Goal: Register for event/course

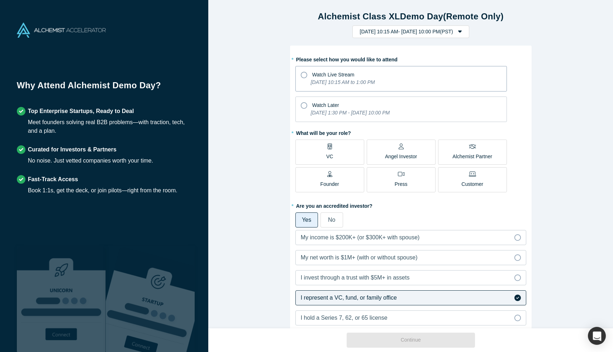
click at [337, 81] on icon "[DATE] 10:15 AM to 1:00 PM" at bounding box center [343, 82] width 64 height 6
click at [0, 0] on input "Watch Live Stream [DATE] 10:15 AM to 1:00 PM" at bounding box center [0, 0] width 0 height 0
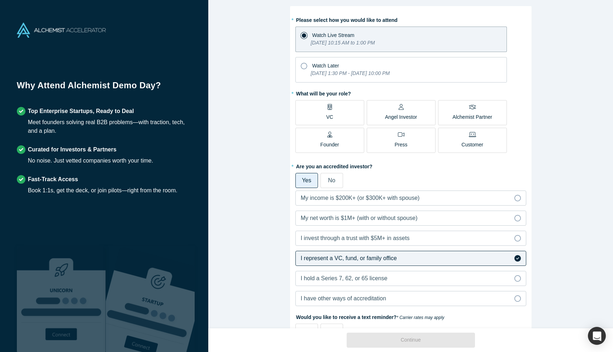
scroll to position [42, 0]
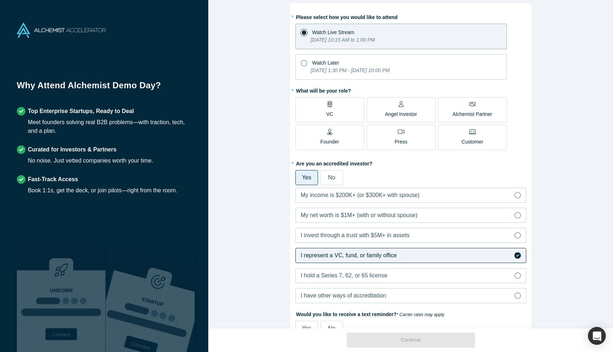
click at [339, 96] on div "* What will be your role? VC Angel Investor Alchemist Partner Founder Press Cus…" at bounding box center [411, 119] width 231 height 68
click at [335, 108] on label "VC" at bounding box center [330, 109] width 69 height 25
click at [0, 0] on input "VC" at bounding box center [0, 0] width 0 height 0
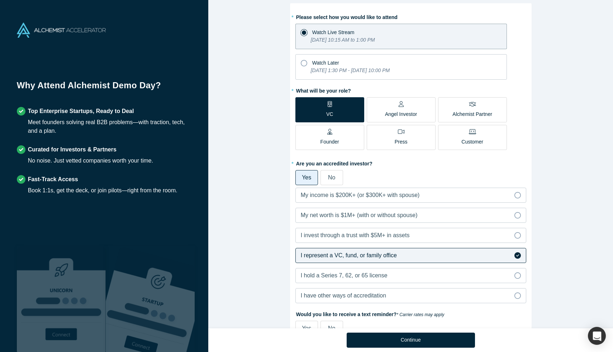
click at [253, 185] on div "Alchemist Class XL Demo Day (Remote Only) [DATE] 10:15 AM - [DATE] 10:00 PM ( P…" at bounding box center [410, 164] width 405 height 328
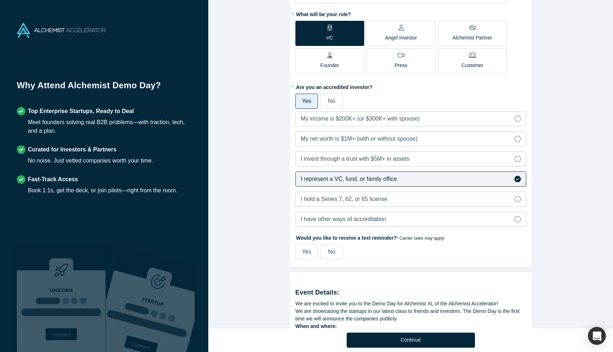
scroll to position [155, 0]
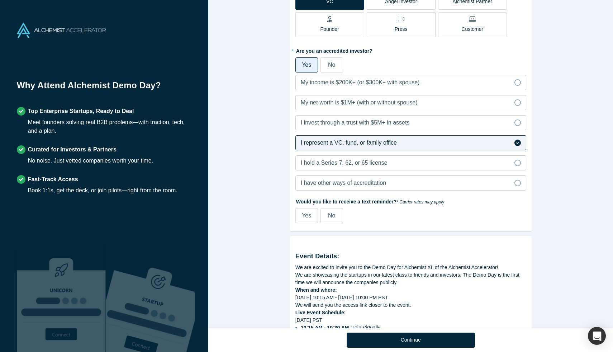
click at [330, 218] on span "No" at bounding box center [331, 215] width 7 height 6
click at [0, 0] on input "No" at bounding box center [0, 0] width 0 height 0
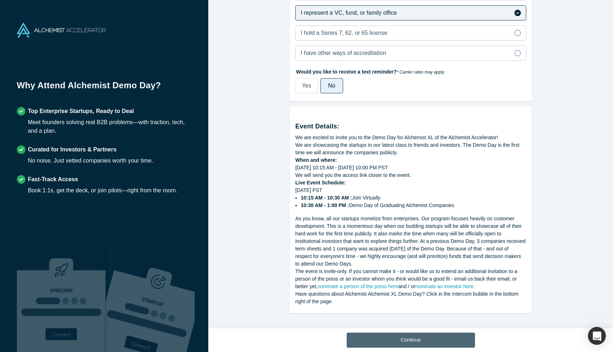
click at [410, 339] on button "Continue" at bounding box center [411, 339] width 128 height 15
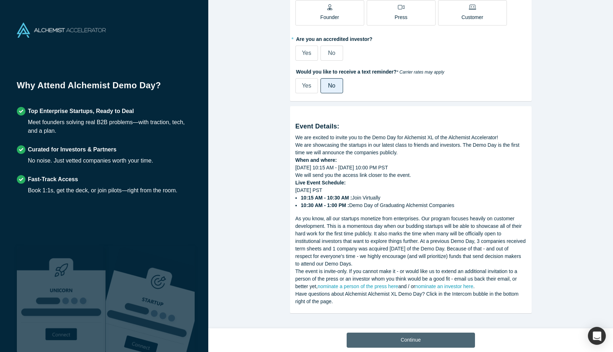
scroll to position [167, 0]
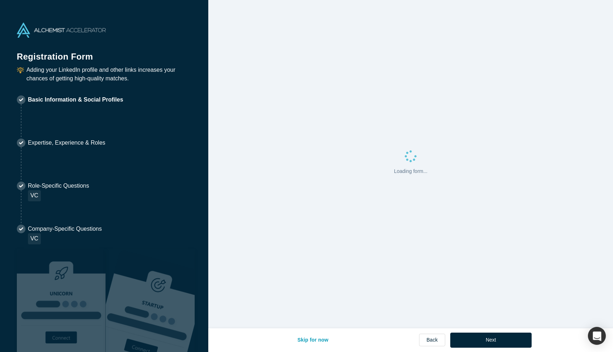
select select "US"
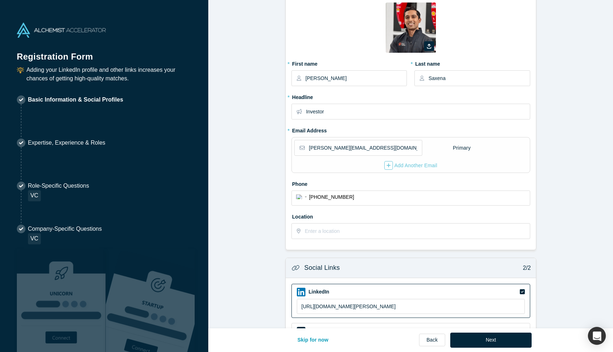
scroll to position [32, 0]
click at [334, 228] on input "text" at bounding box center [417, 229] width 225 height 15
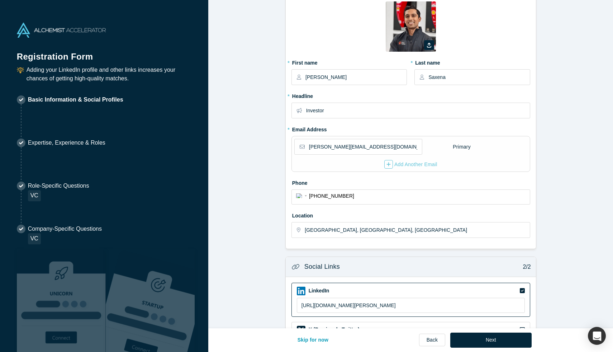
click at [268, 266] on form "Contact Info 1/2 Zoom Save Remove Upload New * First name [PERSON_NAME] * Last …" at bounding box center [410, 199] width 405 height 448
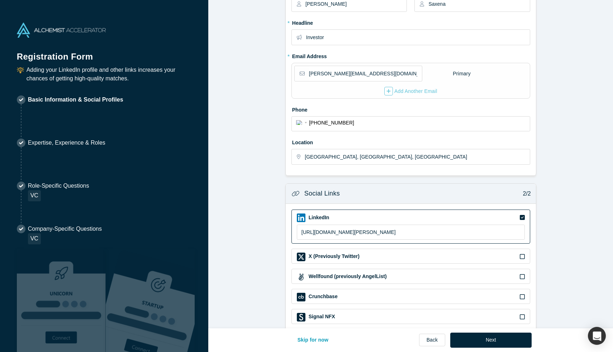
scroll to position [137, 0]
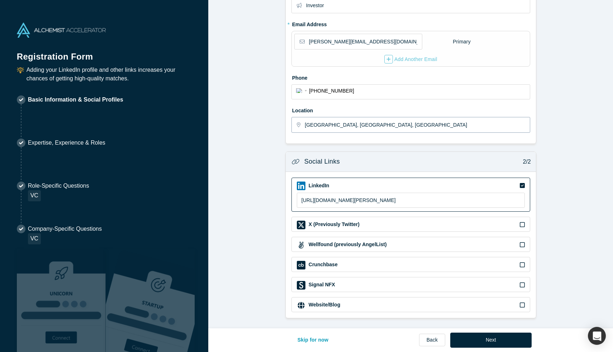
drag, startPoint x: 369, startPoint y: 125, endPoint x: 293, endPoint y: 122, distance: 75.7
click at [293, 122] on div "[GEOGRAPHIC_DATA], [GEOGRAPHIC_DATA], [GEOGRAPHIC_DATA]" at bounding box center [411, 125] width 239 height 16
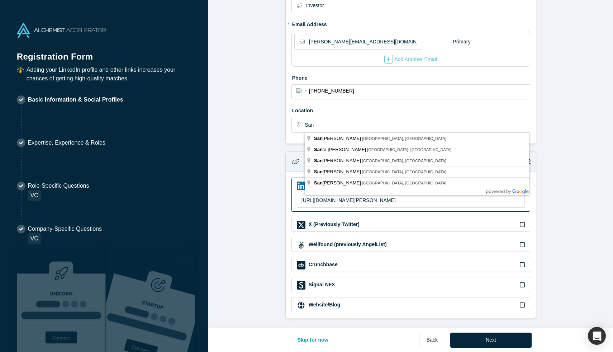
type input "[GEOGRAPHIC_DATA], [GEOGRAPHIC_DATA], [GEOGRAPHIC_DATA]"
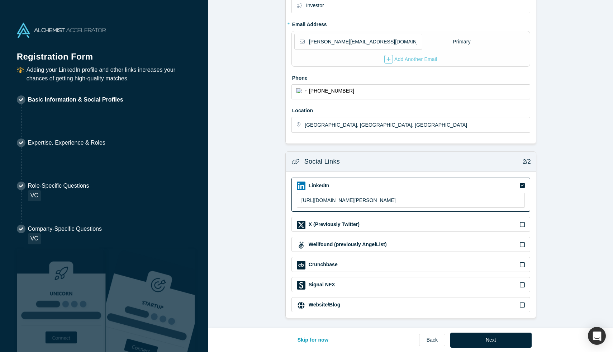
click at [245, 164] on form "Contact Info 1/2 Zoom Save Remove Upload New * First name [PERSON_NAME] * Last …" at bounding box center [410, 94] width 405 height 448
click at [481, 338] on button "Next" at bounding box center [491, 339] width 81 height 15
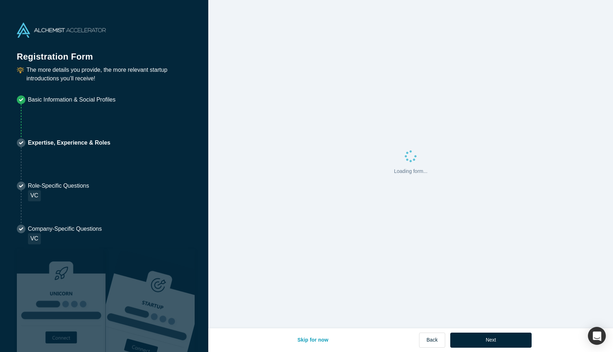
scroll to position [0, 0]
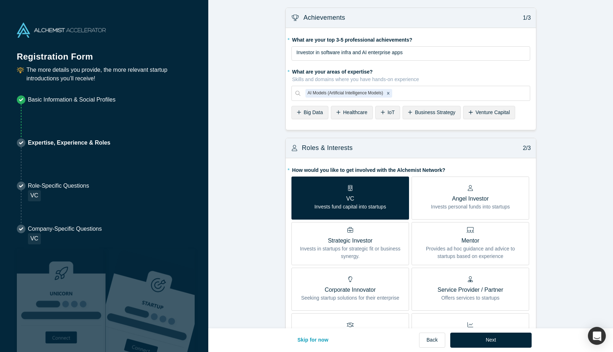
click at [307, 112] on span "Big Data" at bounding box center [313, 112] width 19 height 6
click at [256, 256] on form "Achievements 1/3 * What are your top 3-5 professional achievements? Investor in…" at bounding box center [410, 323] width 405 height 631
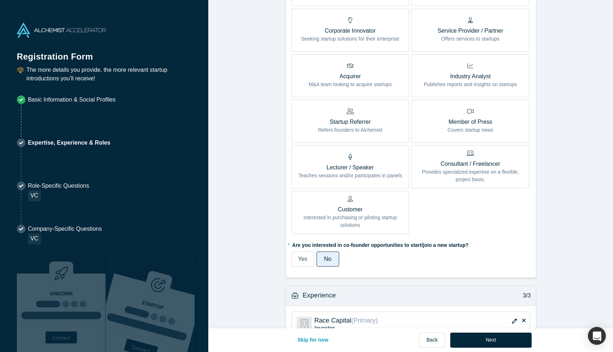
scroll to position [321, 0]
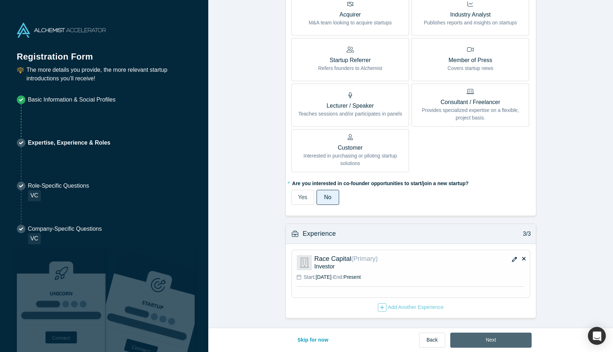
click at [499, 335] on button "Next" at bounding box center [491, 339] width 81 height 15
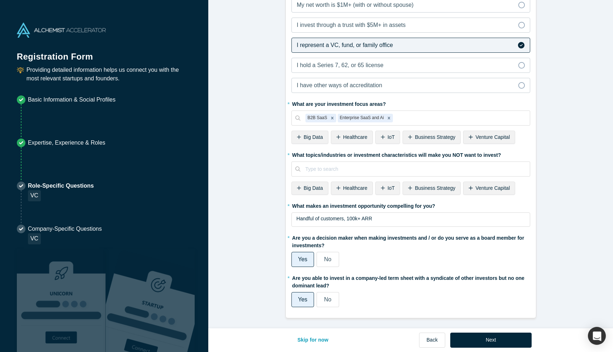
scroll to position [0, 0]
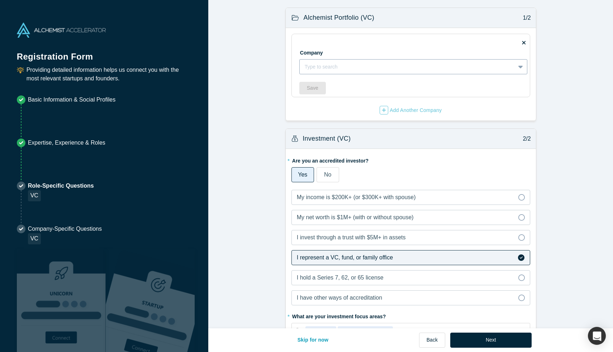
click at [345, 70] on div at bounding box center [408, 66] width 206 height 9
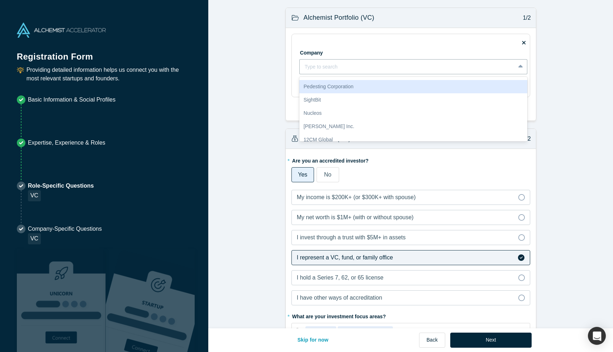
scroll to position [71, 0]
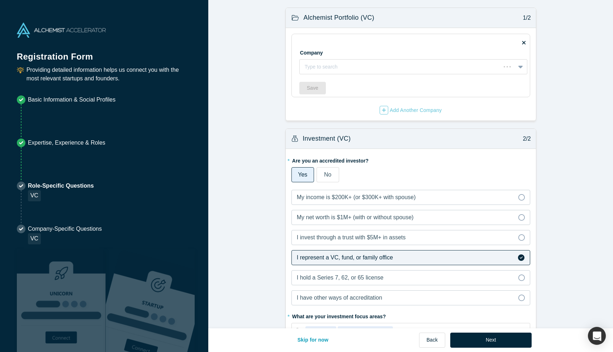
click at [244, 196] on form "Alchemist Portfolio (VC) 1/2 Company Type to search To pick up a draggable item…" at bounding box center [410, 269] width 405 height 523
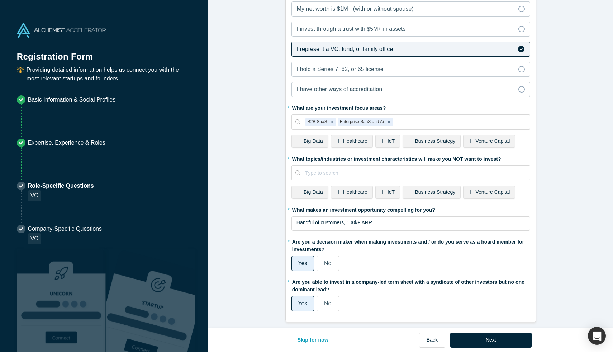
scroll to position [210, 0]
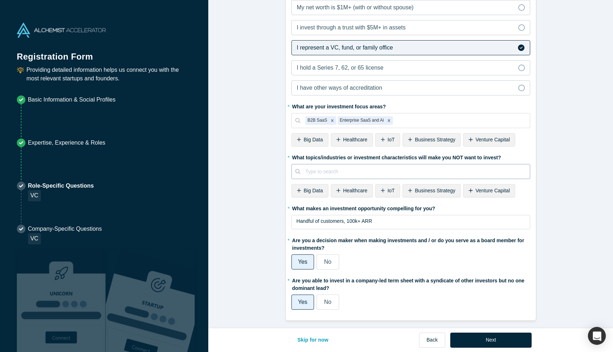
click at [355, 173] on div at bounding box center [416, 171] width 220 height 9
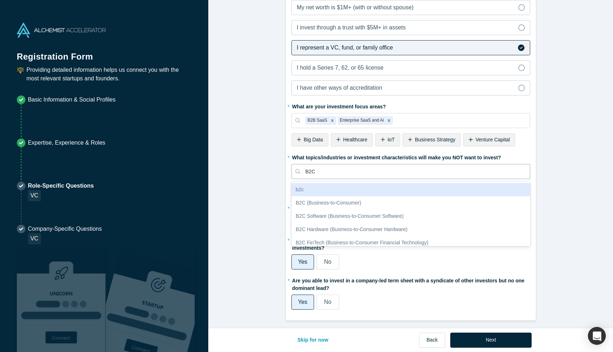
type input "B2C"
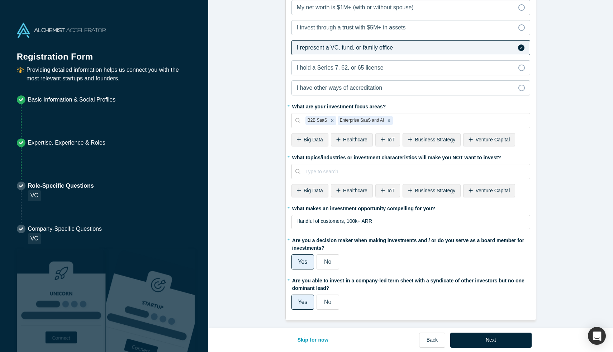
click at [252, 203] on form "Alchemist Portfolio (VC) 1/2 Company Type to search To pick up a draggable item…" at bounding box center [410, 59] width 405 height 523
click at [323, 221] on span "Handful of customers, 100k+ ARR" at bounding box center [335, 221] width 76 height 6
click at [495, 345] on button "Next" at bounding box center [491, 339] width 81 height 15
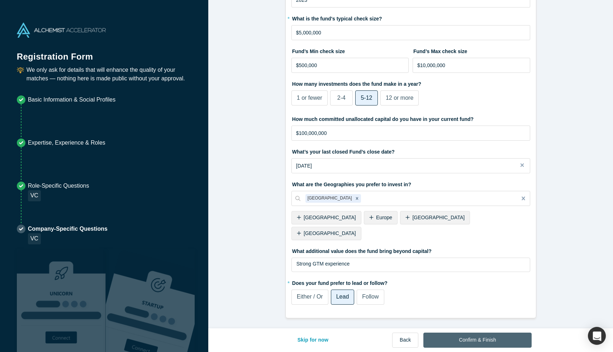
scroll to position [0, 0]
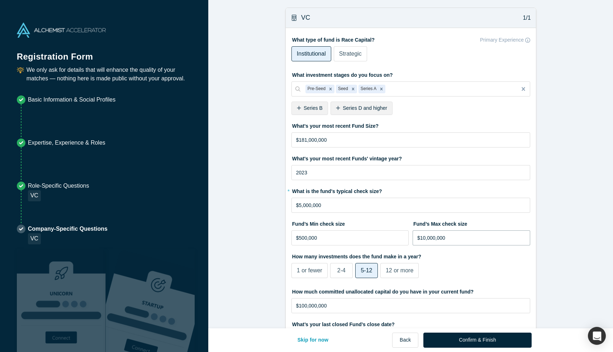
click at [449, 237] on input "$10,000,000" at bounding box center [472, 237] width 118 height 15
click at [263, 242] on form "VC 1/1 What type of fund is Race Capital? Primary Experience Institutional Stra…" at bounding box center [410, 249] width 405 height 483
click at [290, 255] on div "What type of fund is Race Capital? Primary Experience Institutional Strategic W…" at bounding box center [411, 259] width 250 height 462
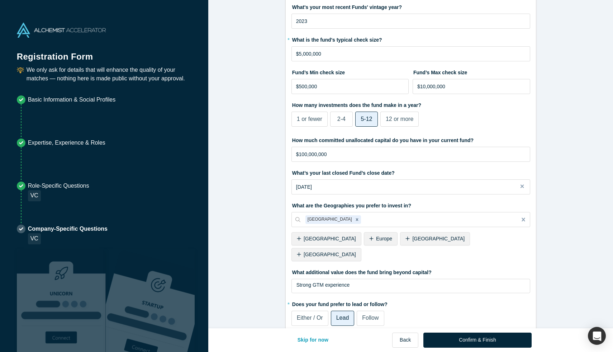
scroll to position [157, 0]
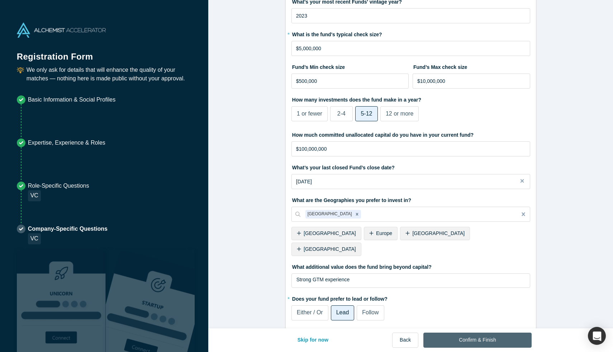
click at [487, 341] on button "Confirm & Finish" at bounding box center [478, 339] width 108 height 15
